Goal: Information Seeking & Learning: Find specific fact

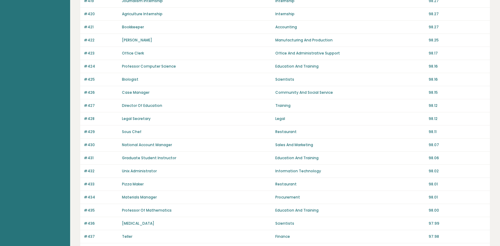
scroll to position [394, 0]
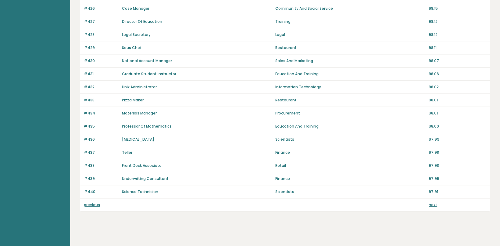
click at [89, 202] on link "previous" at bounding box center [92, 204] width 16 height 5
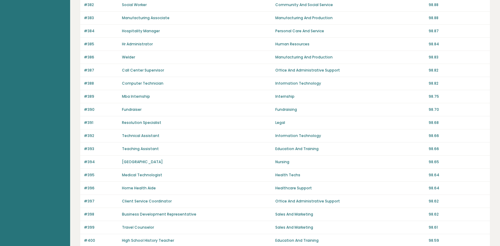
scroll to position [394, 0]
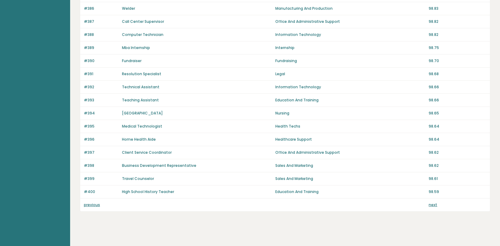
click at [91, 202] on link "previous" at bounding box center [92, 204] width 16 height 5
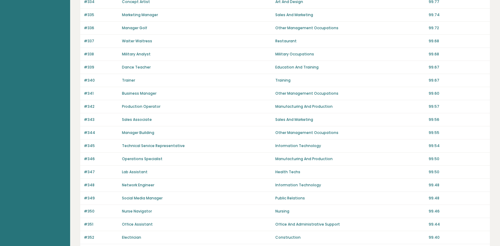
scroll to position [394, 0]
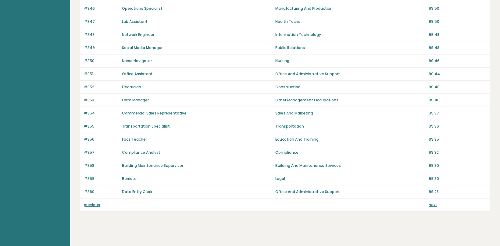
click at [95, 202] on link "previous" at bounding box center [92, 204] width 16 height 5
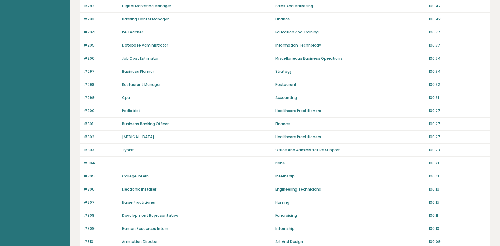
scroll to position [366, 0]
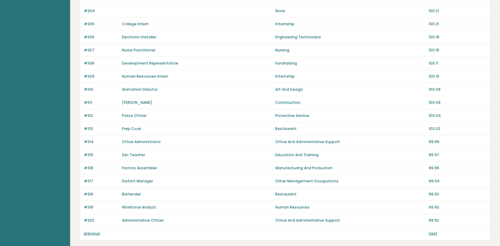
click at [96, 231] on link "previous" at bounding box center [92, 233] width 16 height 5
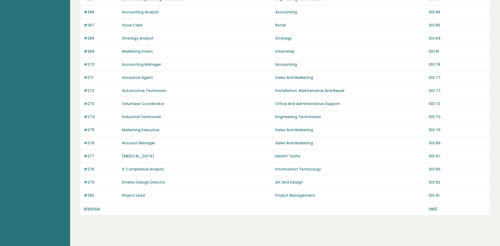
scroll to position [394, 0]
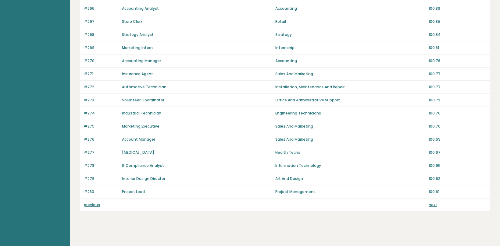
click at [94, 202] on link "previous" at bounding box center [92, 204] width 16 height 5
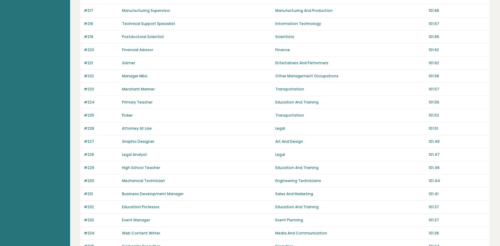
scroll to position [394, 0]
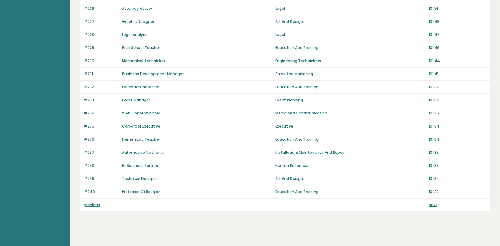
click at [95, 202] on link "previous" at bounding box center [92, 204] width 16 height 5
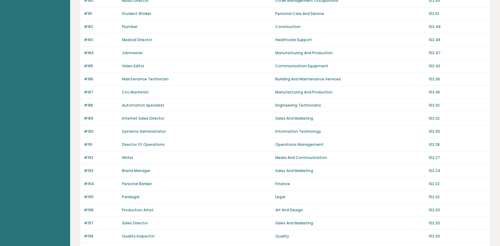
scroll to position [394, 0]
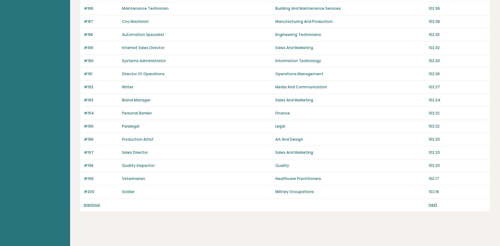
click at [96, 203] on p "previous" at bounding box center [101, 204] width 34 height 5
click at [96, 202] on link "previous" at bounding box center [92, 204] width 16 height 5
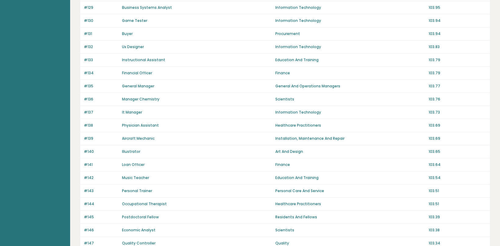
scroll to position [394, 0]
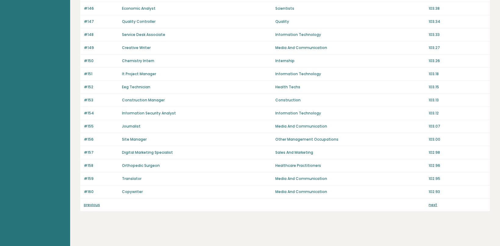
drag, startPoint x: 93, startPoint y: 204, endPoint x: 96, endPoint y: 201, distance: 4.3
click at [94, 204] on div "previous next" at bounding box center [284, 205] width 409 height 13
click at [98, 202] on link "previous" at bounding box center [92, 204] width 16 height 5
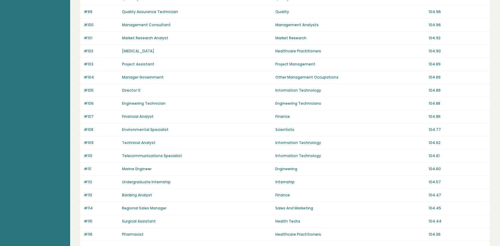
scroll to position [394, 0]
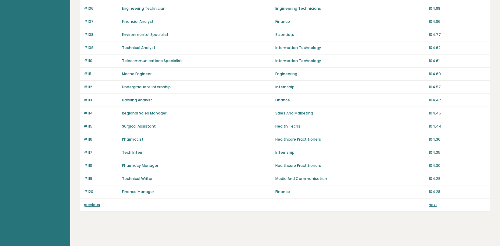
click at [91, 202] on link "previous" at bounding box center [92, 204] width 16 height 5
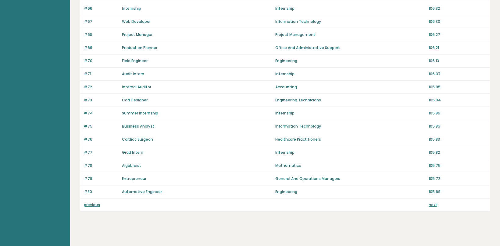
scroll to position [394, 0]
click at [94, 202] on link "previous" at bounding box center [92, 204] width 16 height 5
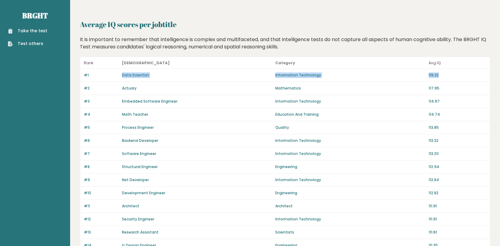
drag, startPoint x: 115, startPoint y: 74, endPoint x: 474, endPoint y: 74, distance: 359.4
click at [474, 74] on div "#1 Data Scientist Information Technology 119.32" at bounding box center [284, 75] width 409 height 13
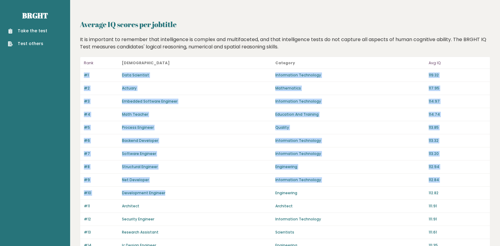
drag, startPoint x: 172, startPoint y: 193, endPoint x: 72, endPoint y: 72, distance: 157.3
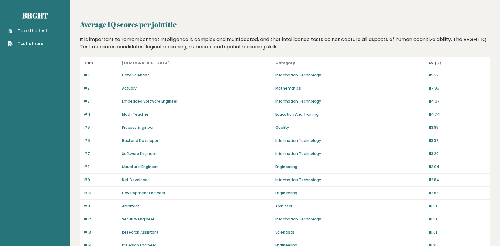
drag, startPoint x: 68, startPoint y: 104, endPoint x: 200, endPoint y: 140, distance: 136.6
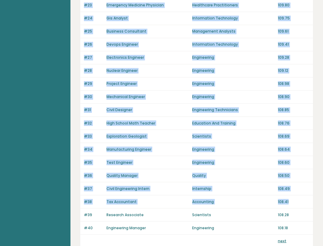
drag, startPoint x: 77, startPoint y: 22, endPoint x: 297, endPoint y: 201, distance: 284.1
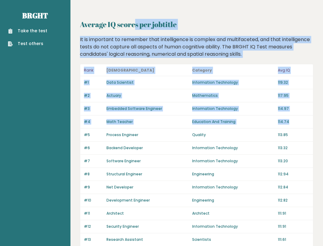
drag, startPoint x: 78, startPoint y: 21, endPoint x: 306, endPoint y: 123, distance: 250.2
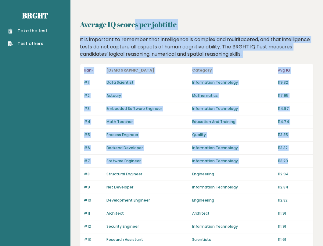
drag, startPoint x: 292, startPoint y: 161, endPoint x: 75, endPoint y: 19, distance: 259.7
click at [234, 129] on div "#5 Process Engineer Quality 113.85" at bounding box center [196, 135] width 232 height 13
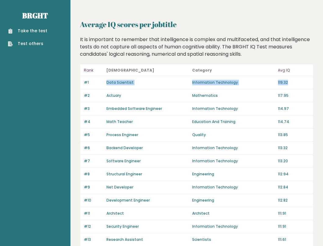
drag, startPoint x: 99, startPoint y: 84, endPoint x: 296, endPoint y: 79, distance: 196.9
click at [295, 78] on div "#1 Data Scientist Information Technology 119.32" at bounding box center [196, 82] width 232 height 13
click at [296, 80] on p "119.32" at bounding box center [292, 82] width 31 height 5
click at [297, 81] on p "119.32" at bounding box center [292, 82] width 31 height 5
drag, startPoint x: 309, startPoint y: 82, endPoint x: 82, endPoint y: 80, distance: 227.2
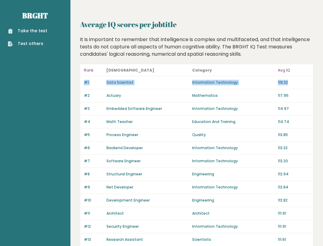
click at [82, 80] on div "#1 Data Scientist Information Technology 119.32" at bounding box center [196, 82] width 232 height 13
drag, startPoint x: 170, startPoint y: 88, endPoint x: 166, endPoint y: 81, distance: 8.2
click at [165, 81] on div "Data Scientist" at bounding box center [147, 82] width 82 height 5
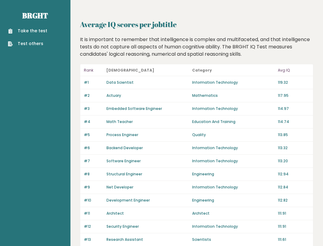
click at [165, 81] on div "Data Scientist" at bounding box center [147, 82] width 82 height 5
click at [304, 81] on p "119.32" at bounding box center [292, 82] width 31 height 5
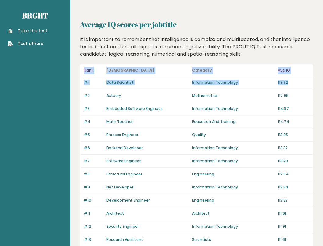
drag, startPoint x: 305, startPoint y: 81, endPoint x: 95, endPoint y: 69, distance: 210.2
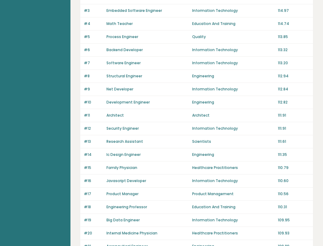
scroll to position [122, 0]
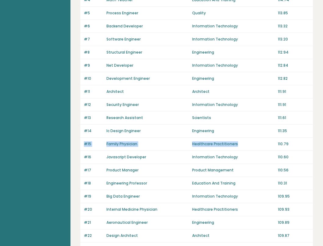
drag, startPoint x: 235, startPoint y: 146, endPoint x: 77, endPoint y: 138, distance: 157.7
click at [77, 138] on div "Average IQ scores per jobtitle It is important to remember that intelligence is…" at bounding box center [196, 204] width 253 height 652
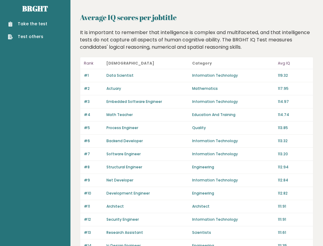
scroll to position [0, 0]
